Goal: Information Seeking & Learning: Understand process/instructions

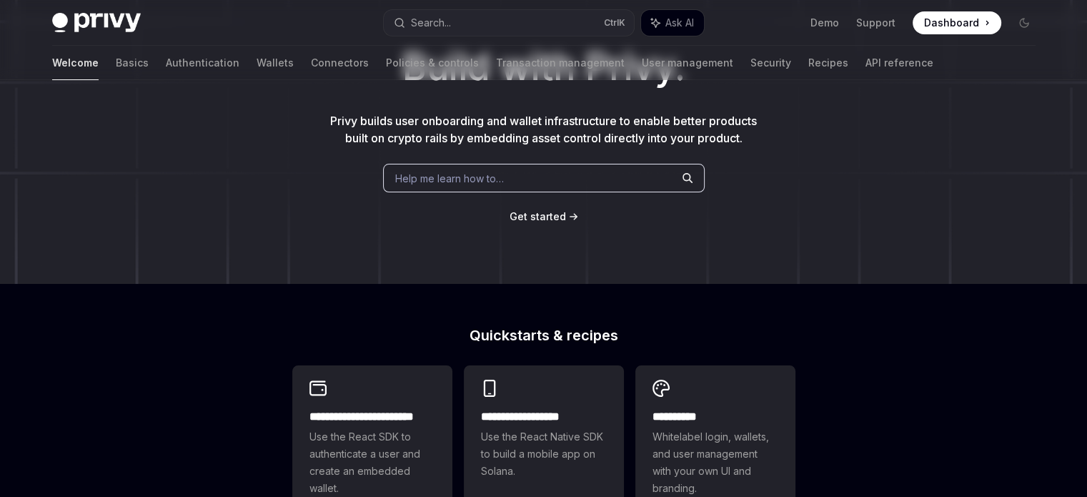
scroll to position [357, 0]
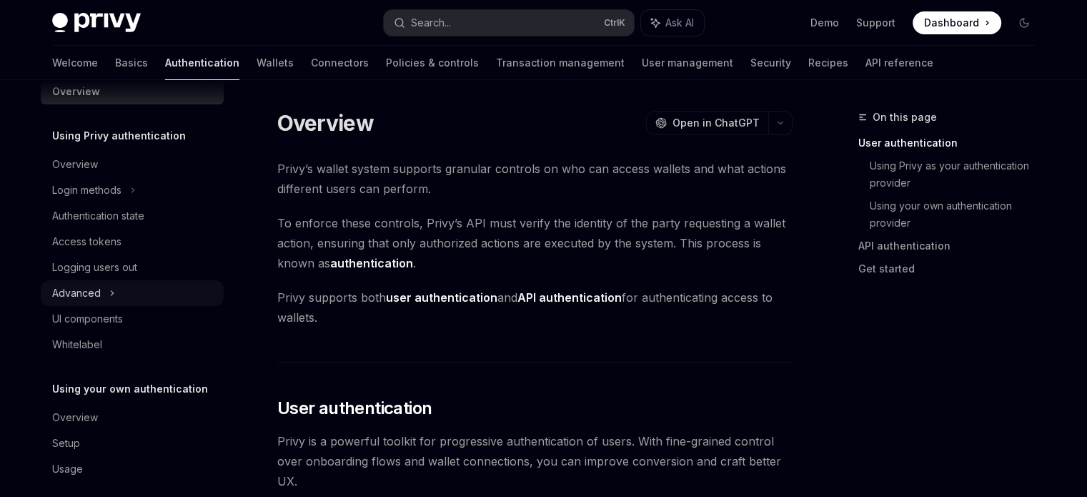
scroll to position [37, 0]
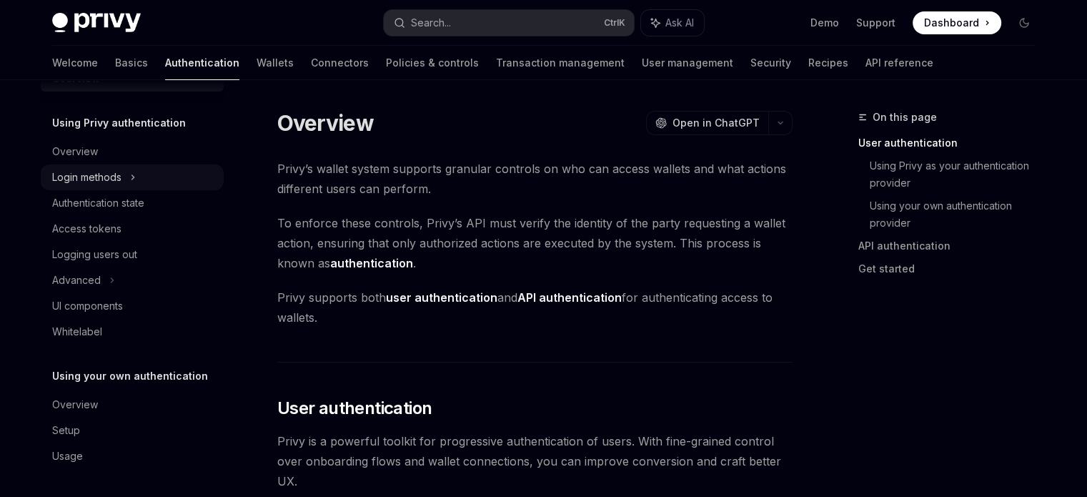
click at [146, 178] on div "Login methods" at bounding box center [132, 177] width 183 height 26
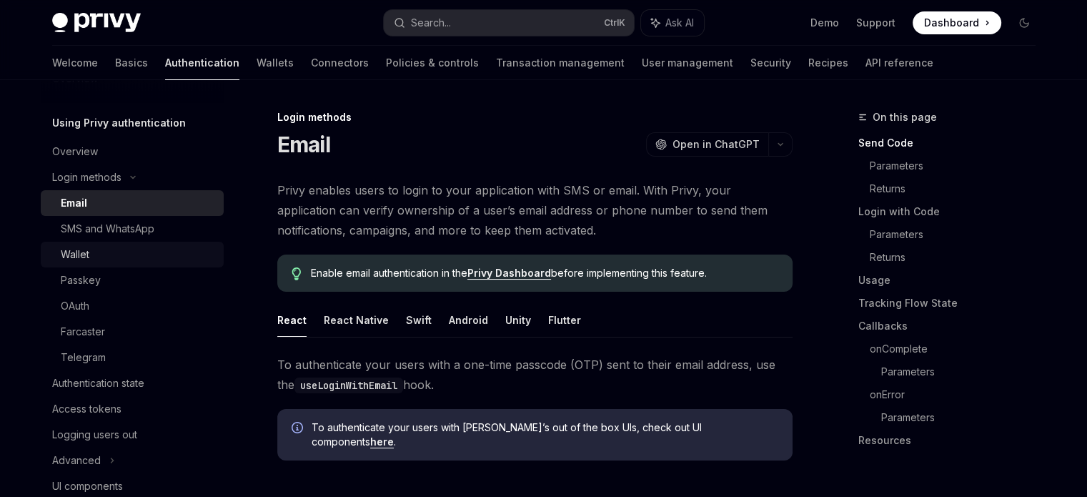
click at [139, 251] on div "Wallet" at bounding box center [138, 254] width 154 height 17
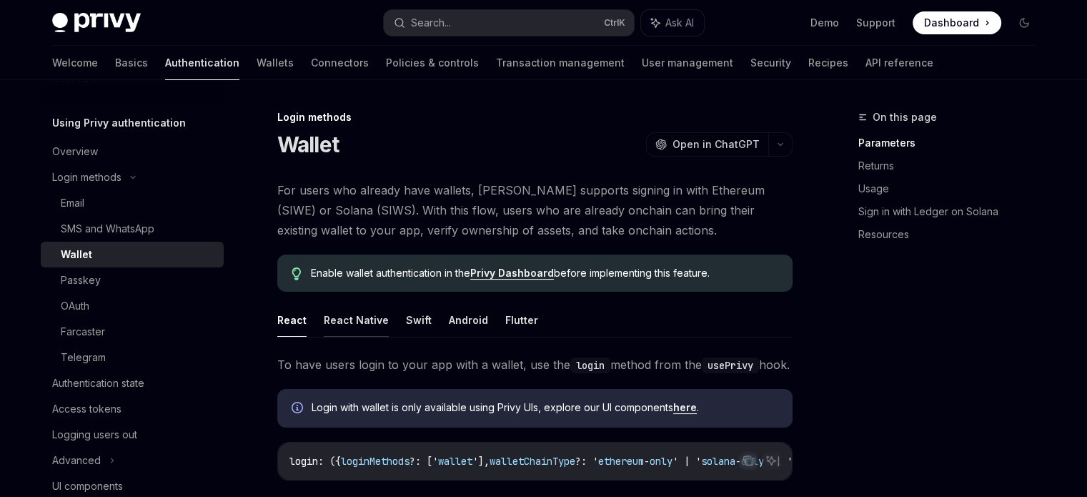
click at [359, 311] on button "React Native" at bounding box center [356, 320] width 65 height 34
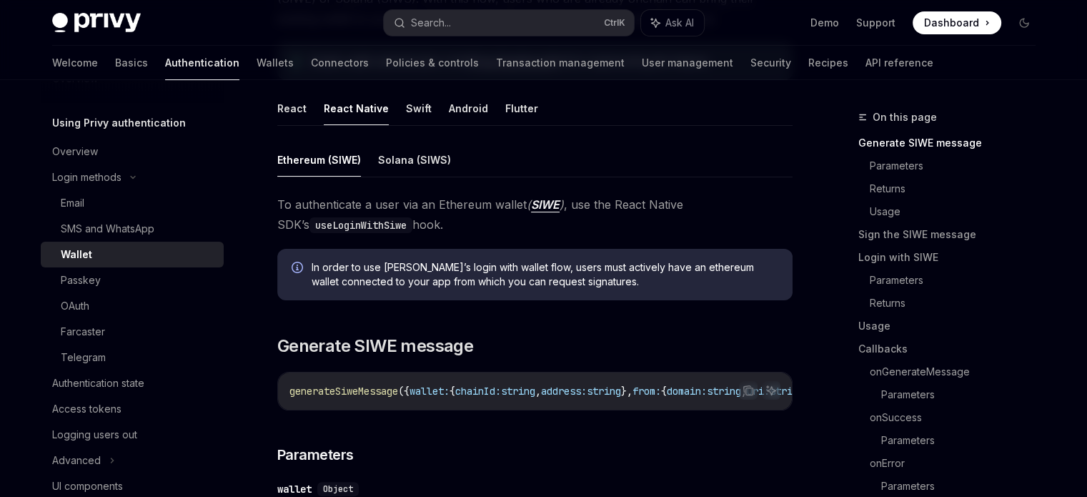
scroll to position [214, 0]
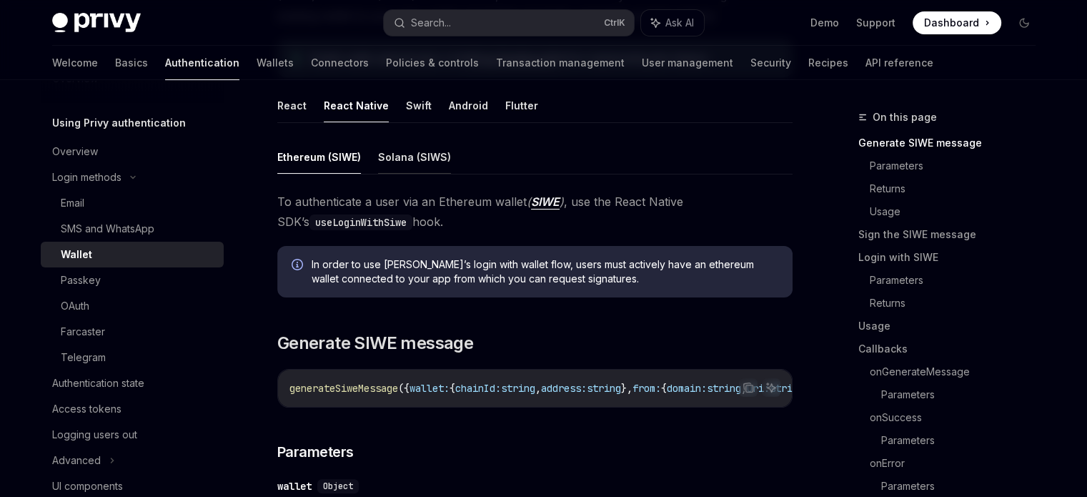
click at [395, 155] on button "Solana (SIWS)" at bounding box center [414, 157] width 73 height 34
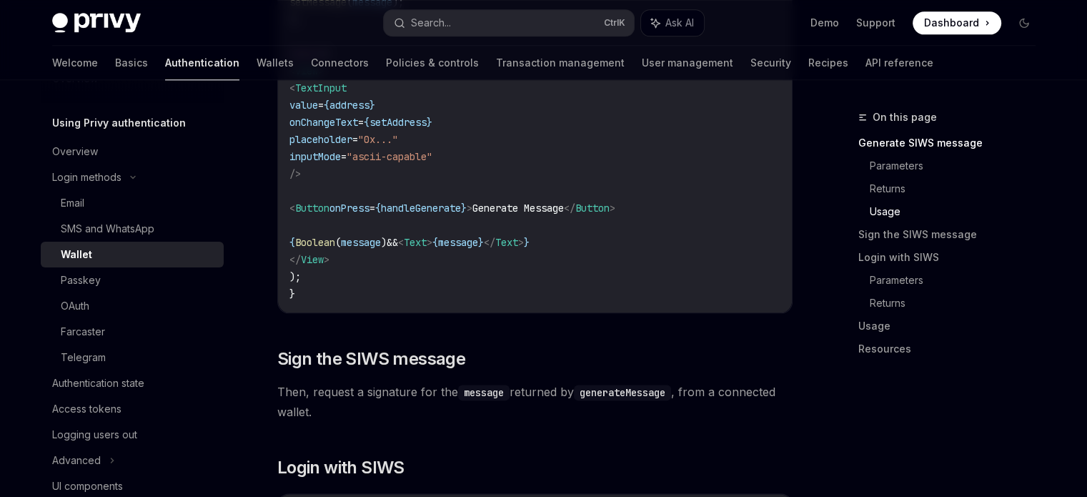
scroll to position [1858, 0]
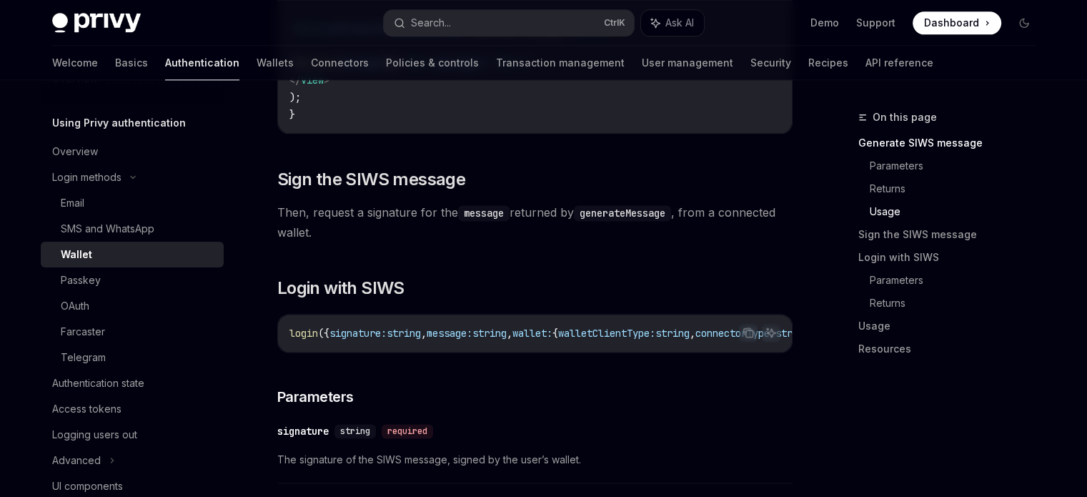
drag, startPoint x: 497, startPoint y: 353, endPoint x: 549, endPoint y: 354, distance: 52.2
click at [549, 352] on div "login ({ signature: string , message: string , wallet: { walletClientType: stri…" at bounding box center [535, 332] width 514 height 37
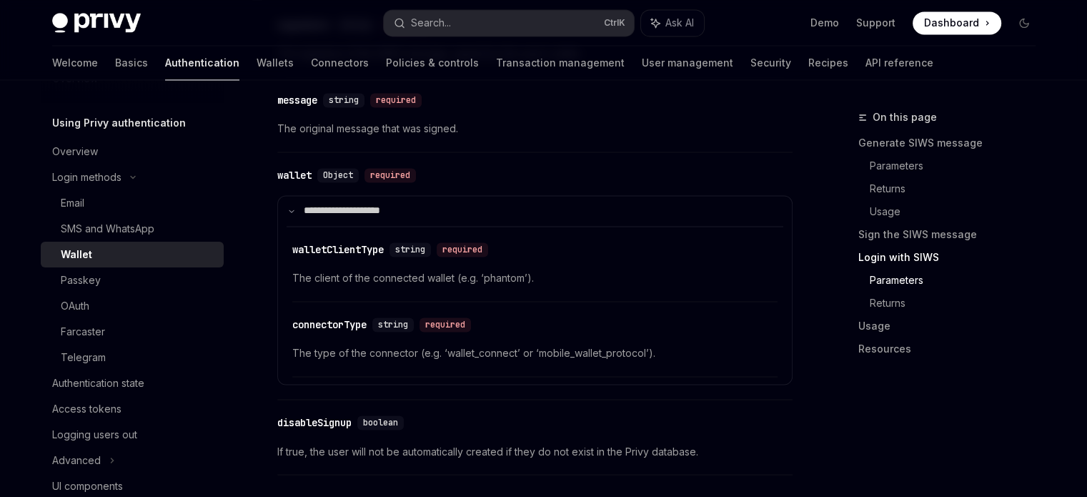
scroll to position [2287, 0]
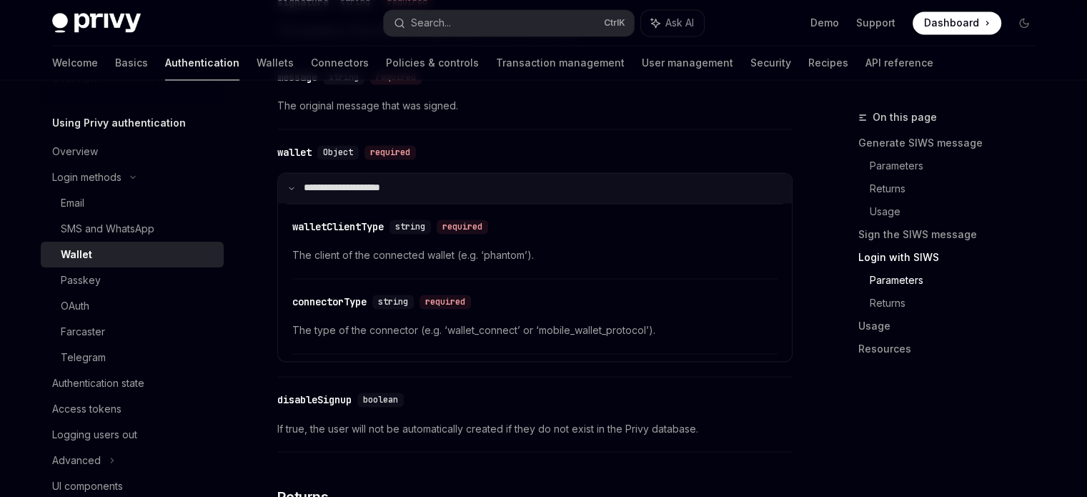
click at [294, 192] on icon at bounding box center [291, 187] width 7 height 7
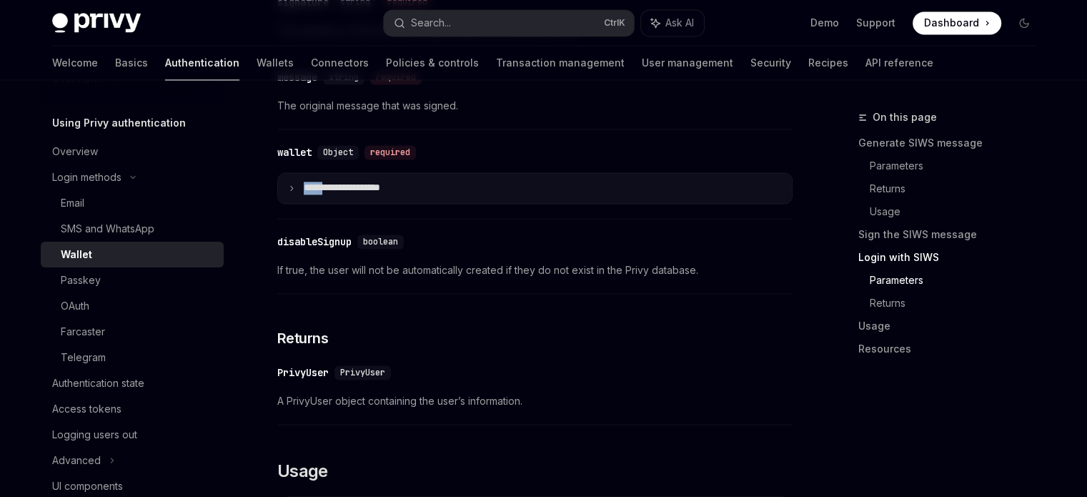
click at [294, 192] on icon at bounding box center [291, 187] width 7 height 7
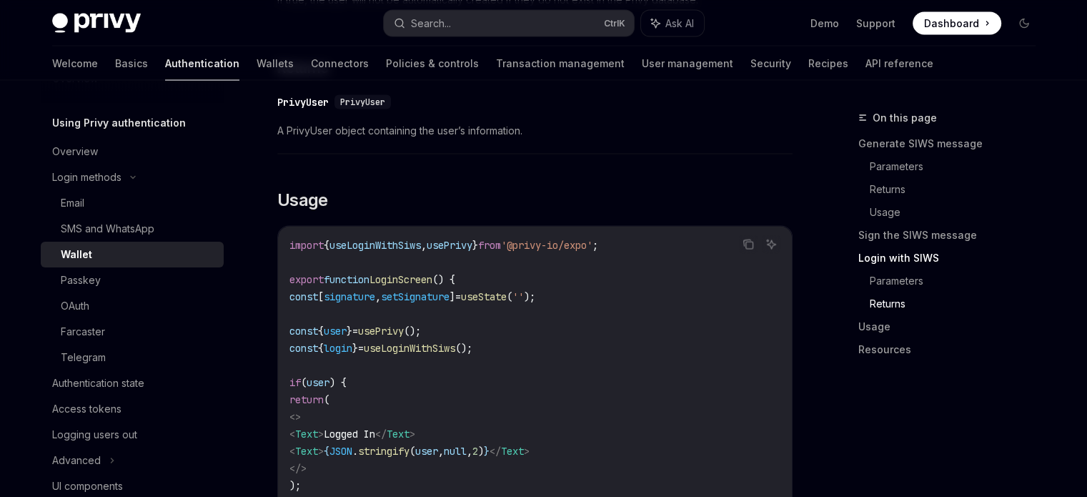
scroll to position [2501, 0]
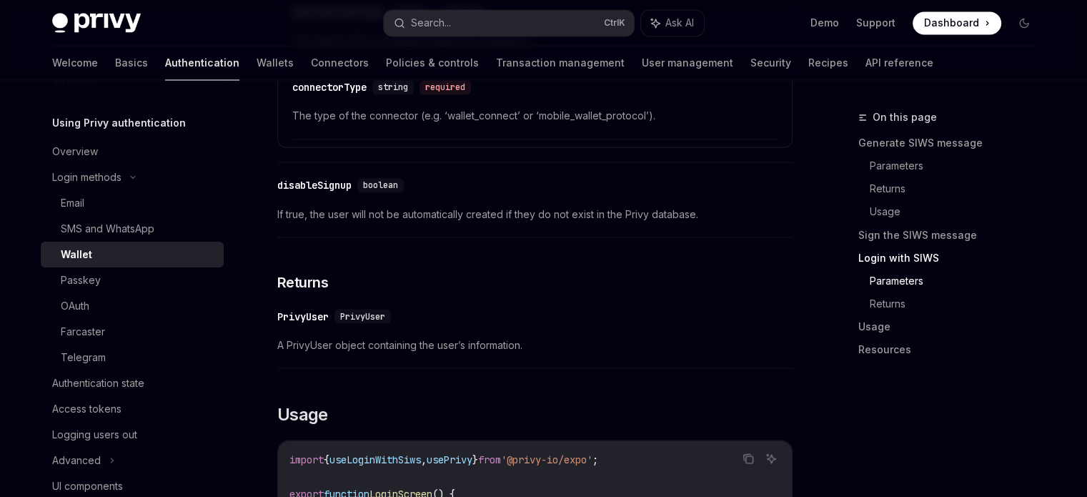
click at [334, 192] on div "disableSignup" at bounding box center [314, 185] width 74 height 14
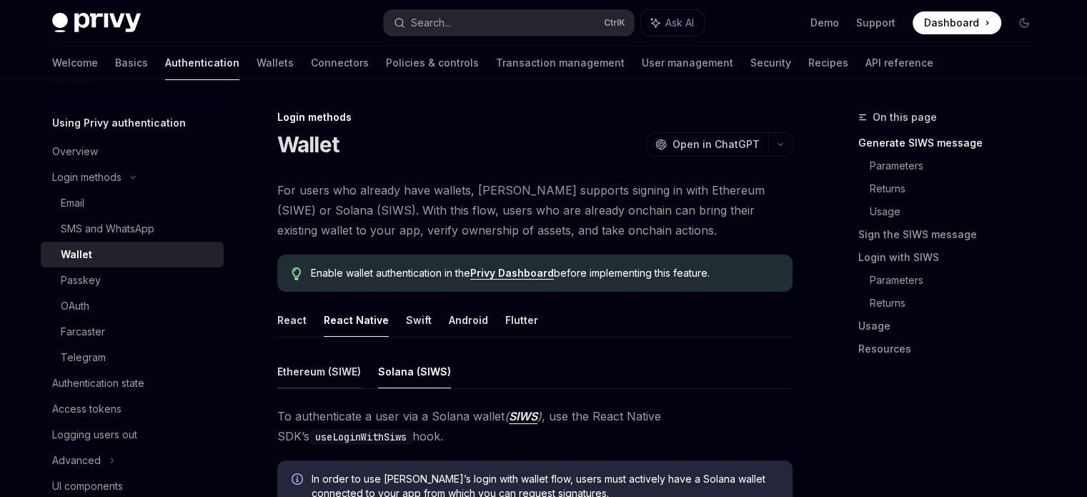
click at [317, 378] on button "Ethereum (SIWE)" at bounding box center [319, 371] width 84 height 34
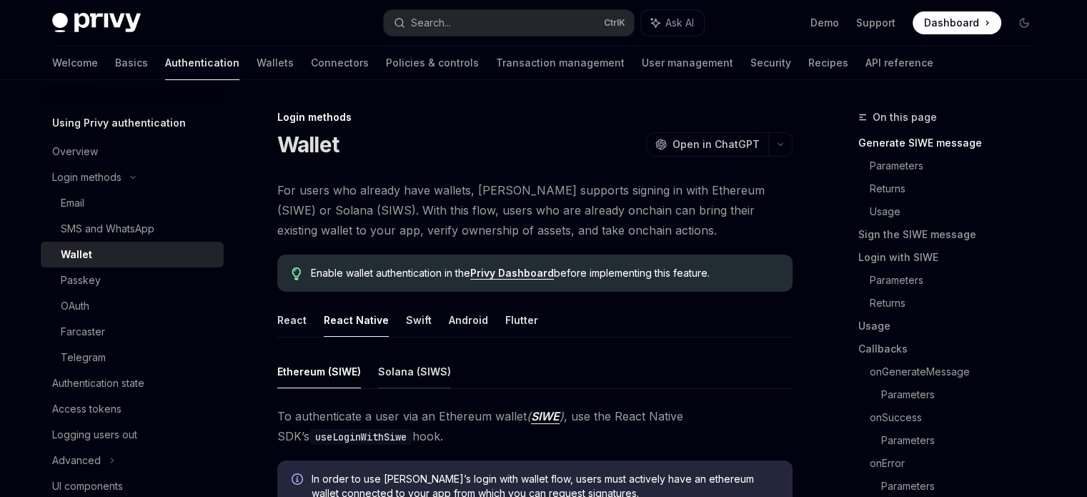
click at [423, 379] on button "Solana (SIWS)" at bounding box center [414, 371] width 73 height 34
type textarea "*"
